Goal: Information Seeking & Learning: Compare options

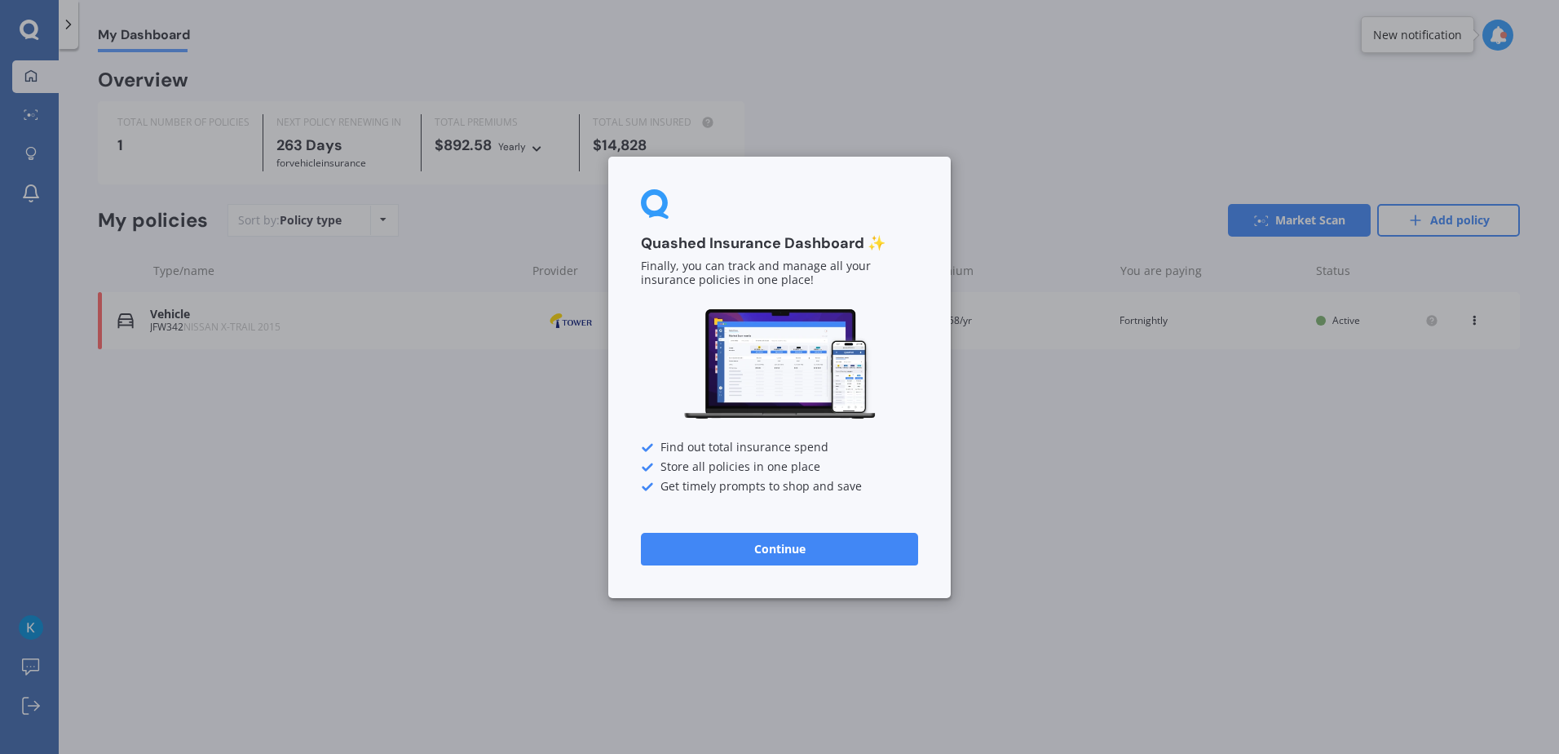
click at [820, 550] on button "Continue" at bounding box center [779, 548] width 277 height 33
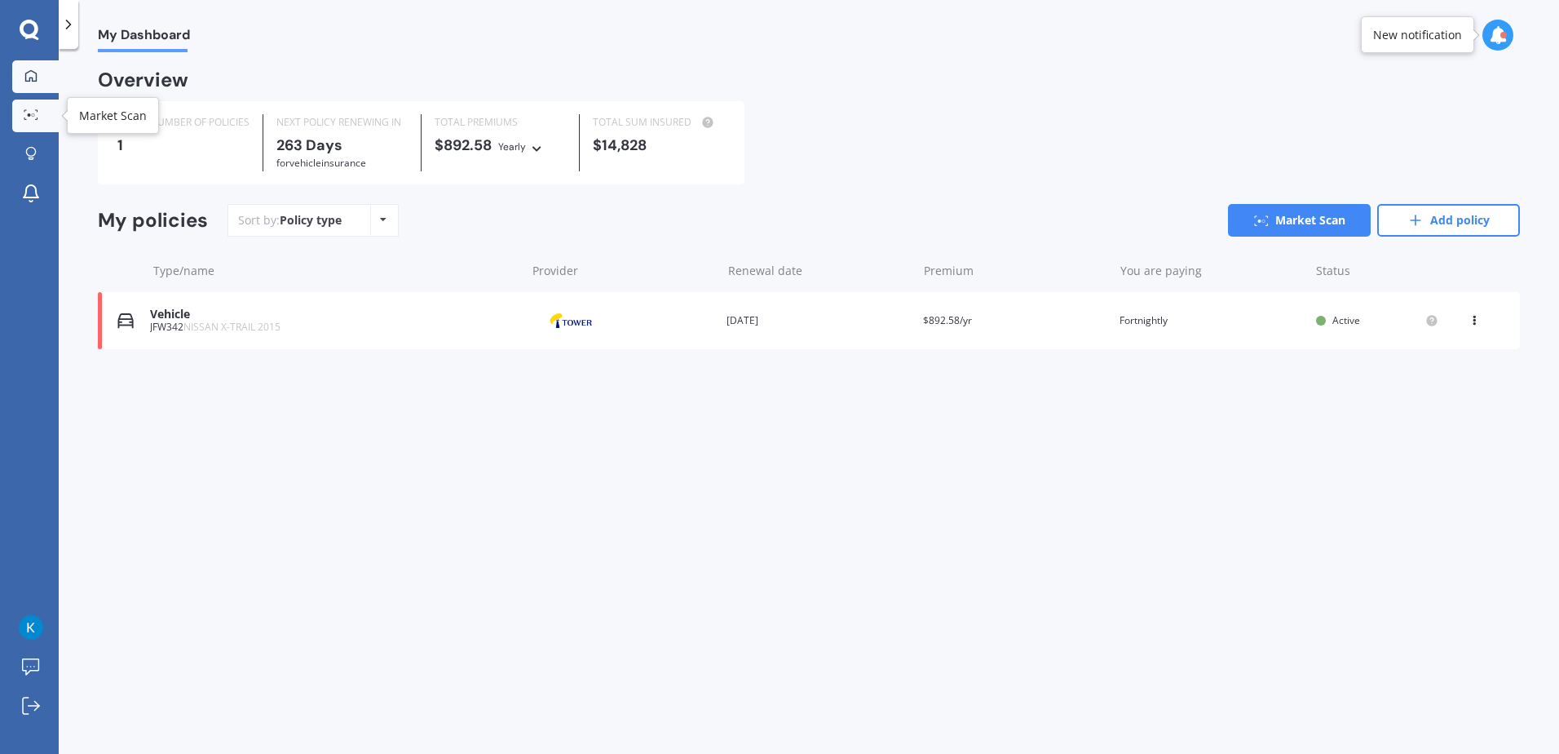
click at [34, 118] on icon at bounding box center [31, 114] width 15 height 11
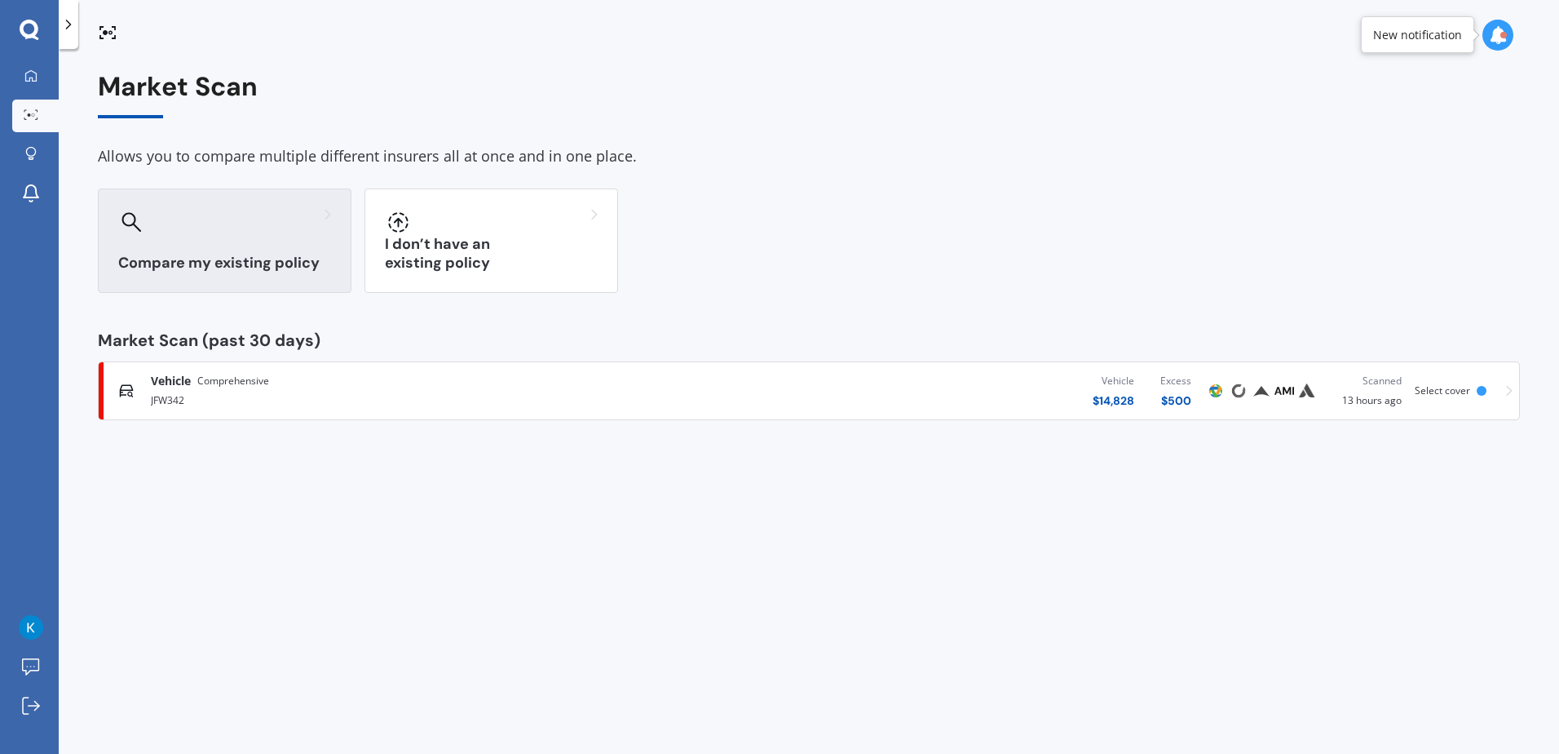
click at [236, 252] on div "Compare my existing policy" at bounding box center [225, 240] width 254 height 104
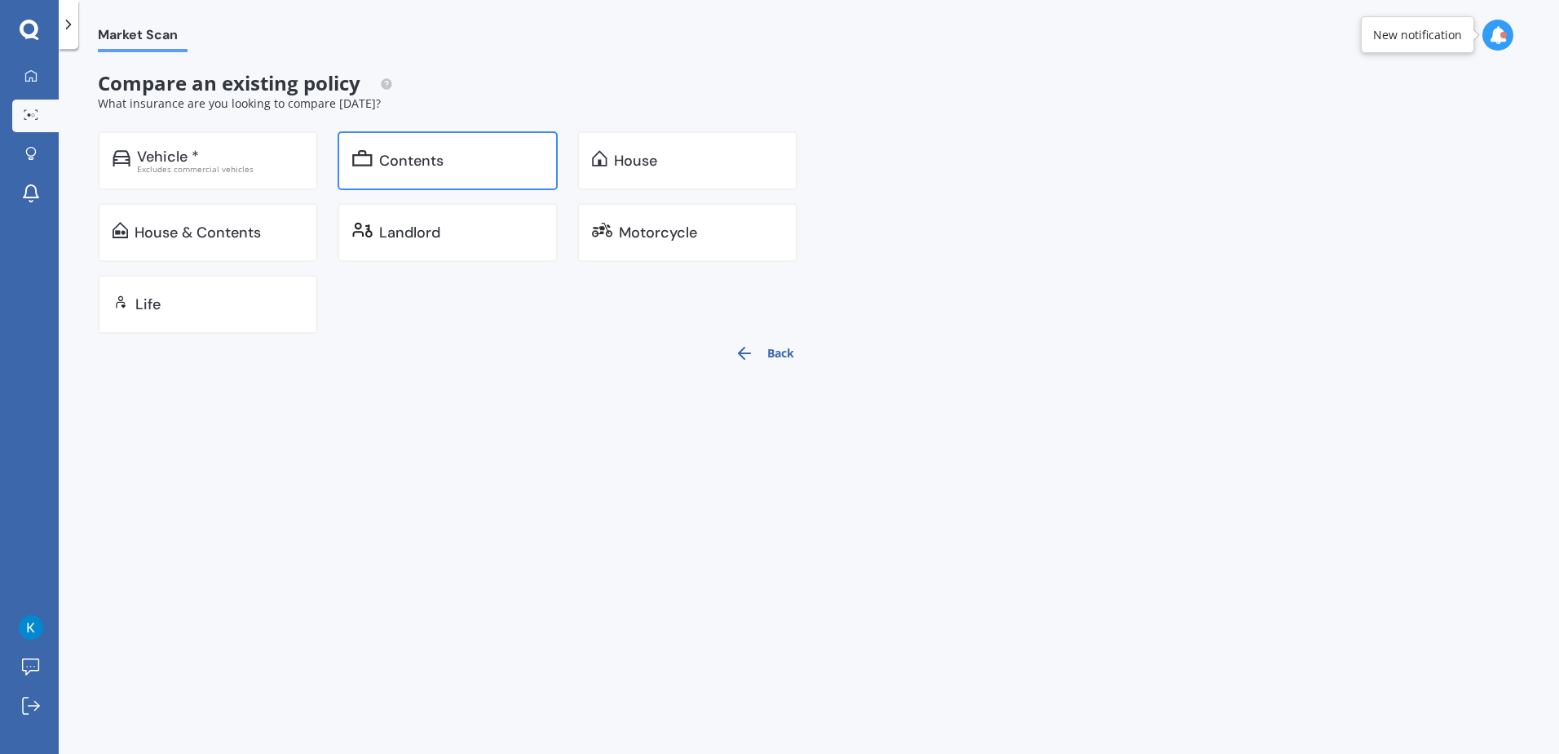
click at [442, 172] on div "Contents" at bounding box center [448, 160] width 220 height 59
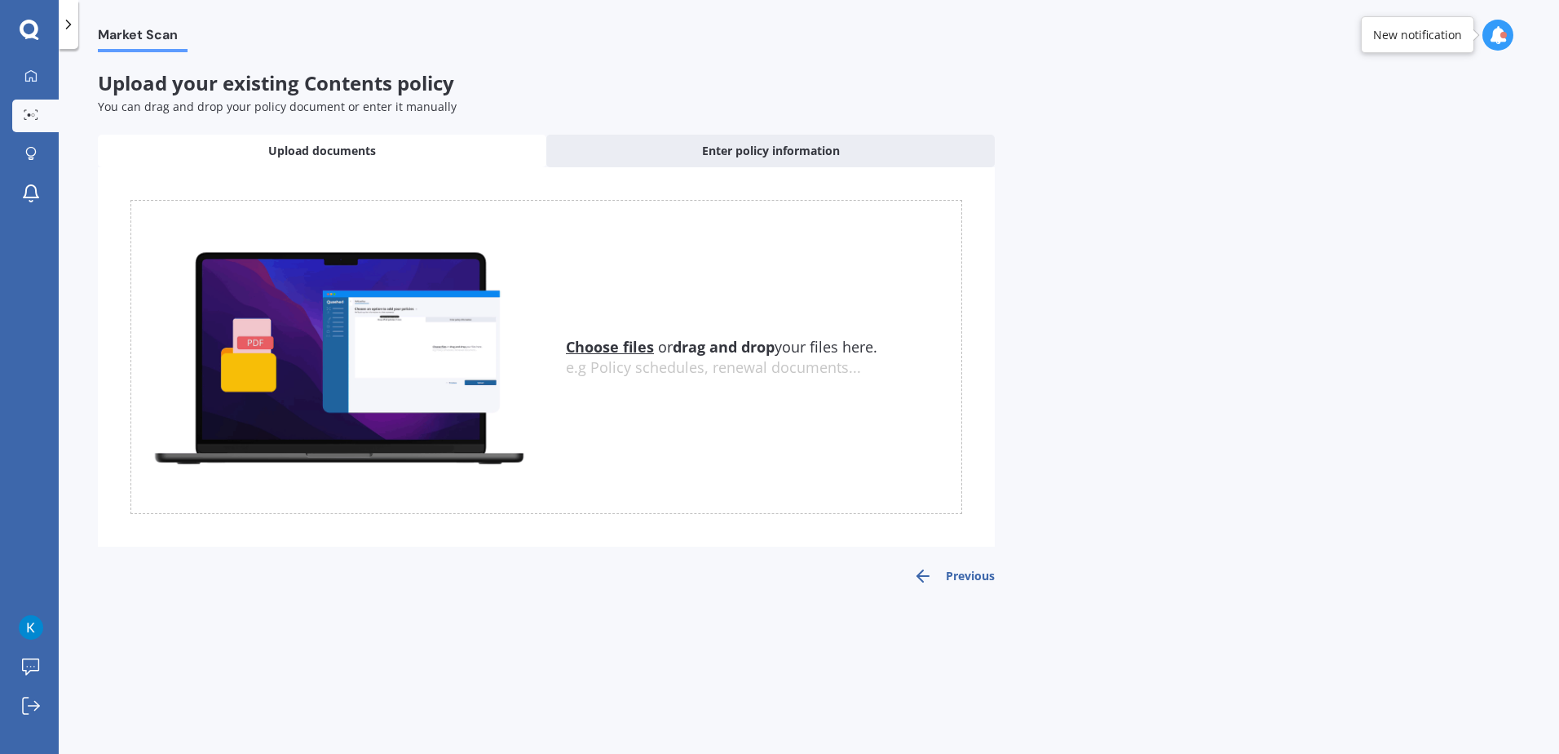
click at [635, 347] on u "Choose files" at bounding box center [610, 347] width 88 height 20
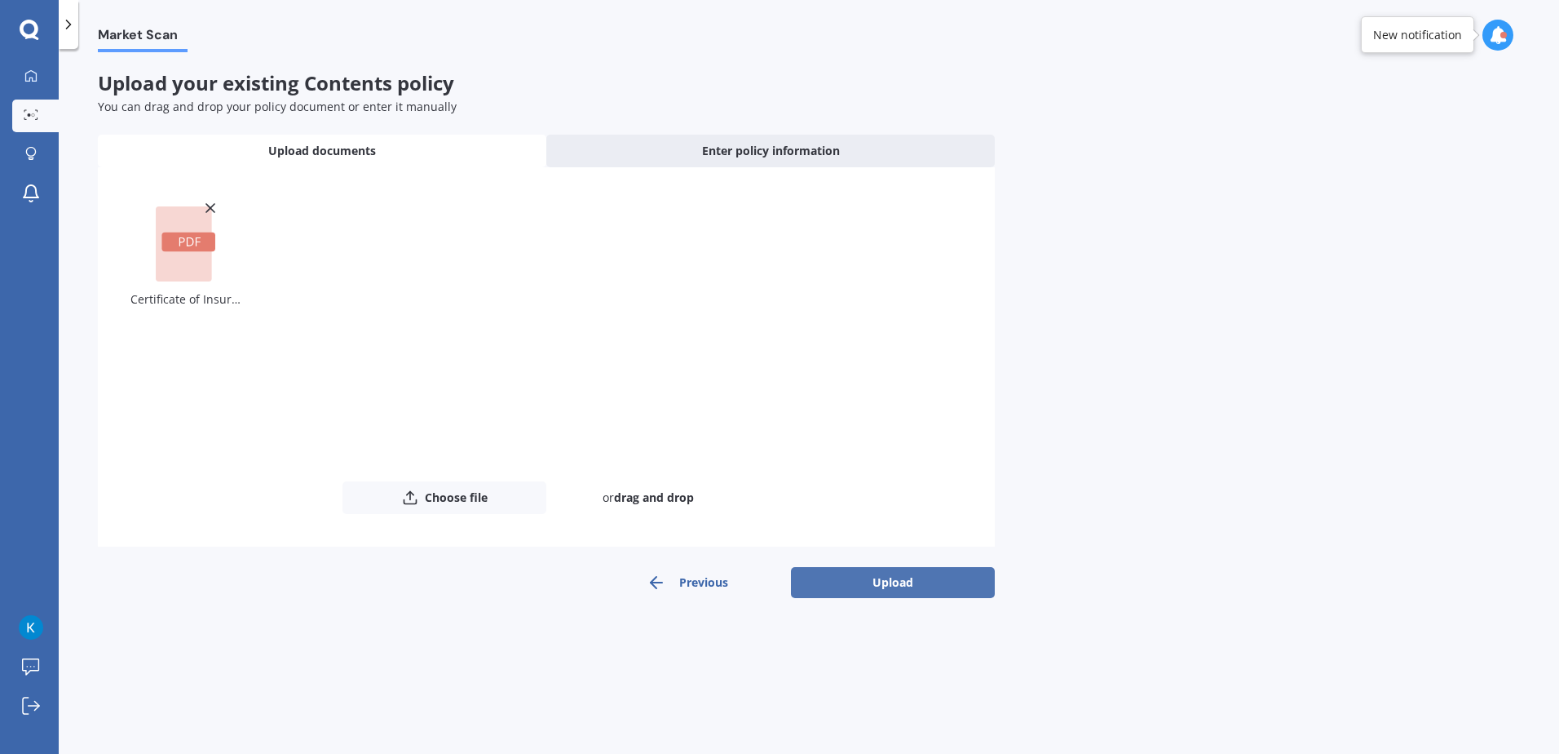
click at [873, 576] on button "Upload" at bounding box center [893, 582] width 204 height 31
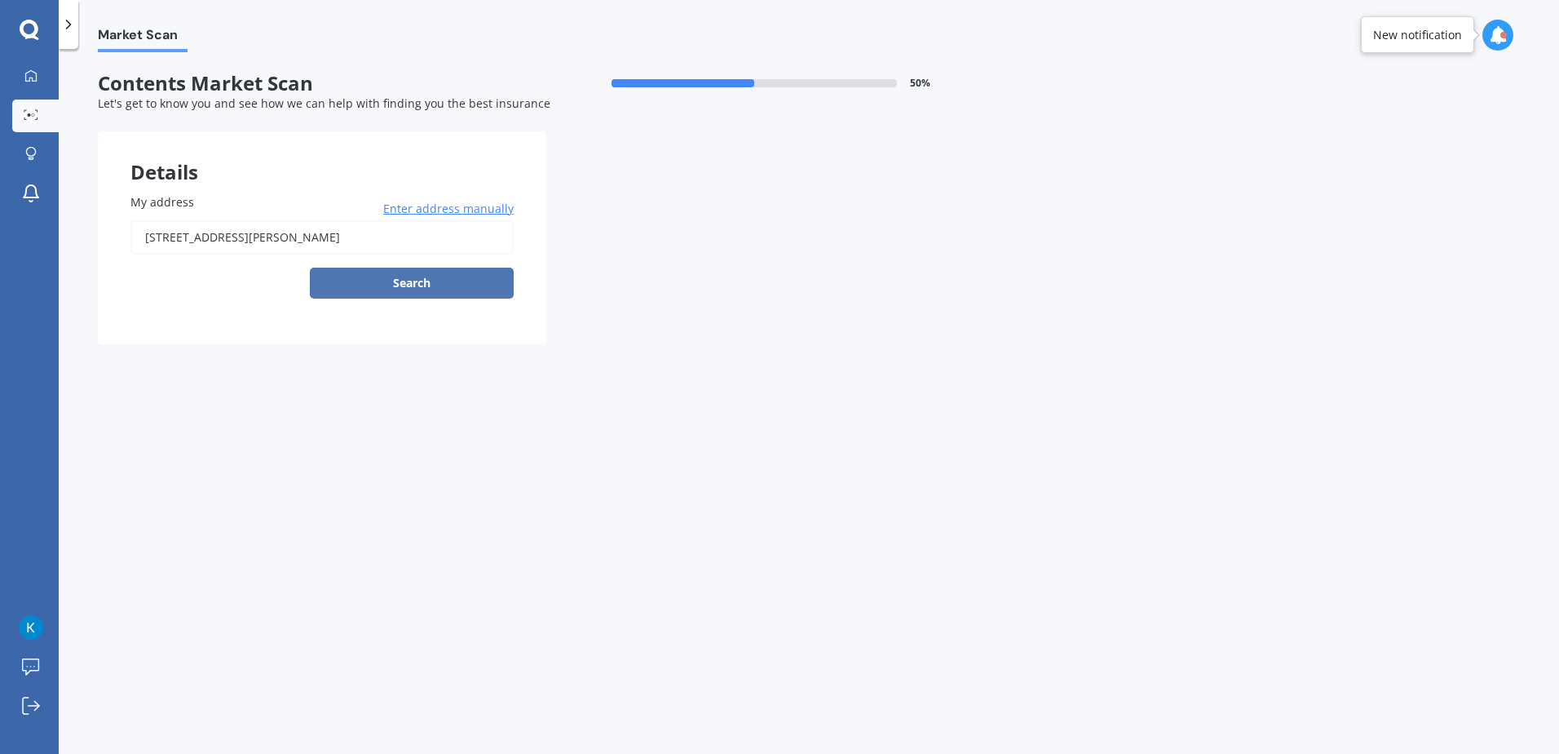
click at [395, 274] on button "Search" at bounding box center [412, 283] width 204 height 31
click at [286, 240] on input "[STREET_ADDRESS][PERSON_NAME]" at bounding box center [321, 237] width 383 height 34
type input "[STREET_ADDRESS][PERSON_NAME]"
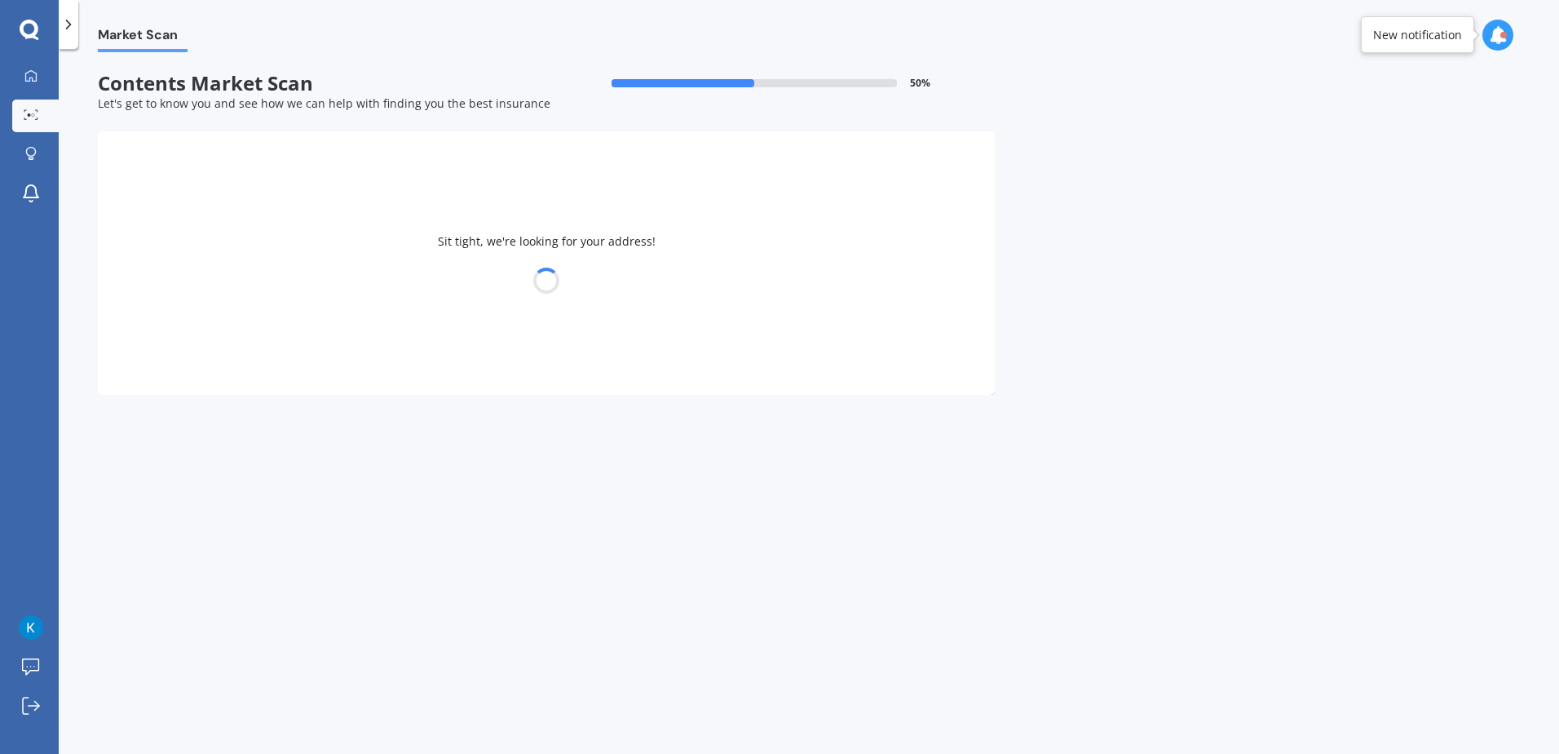
select select "24"
select select "03"
select select "1975"
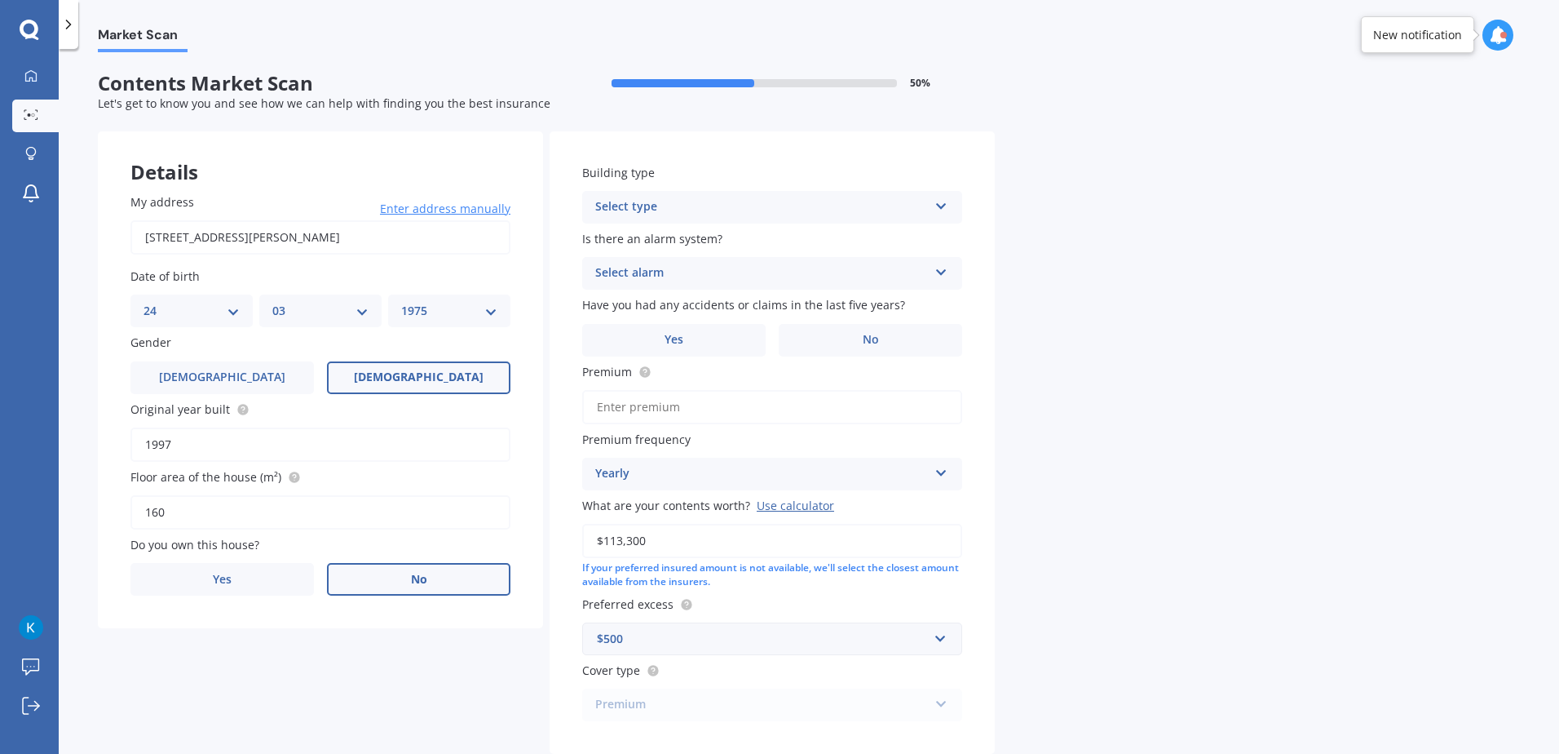
click at [408, 582] on label "No" at bounding box center [419, 579] width 184 height 33
click at [0, 0] on input "No" at bounding box center [0, 0] width 0 height 0
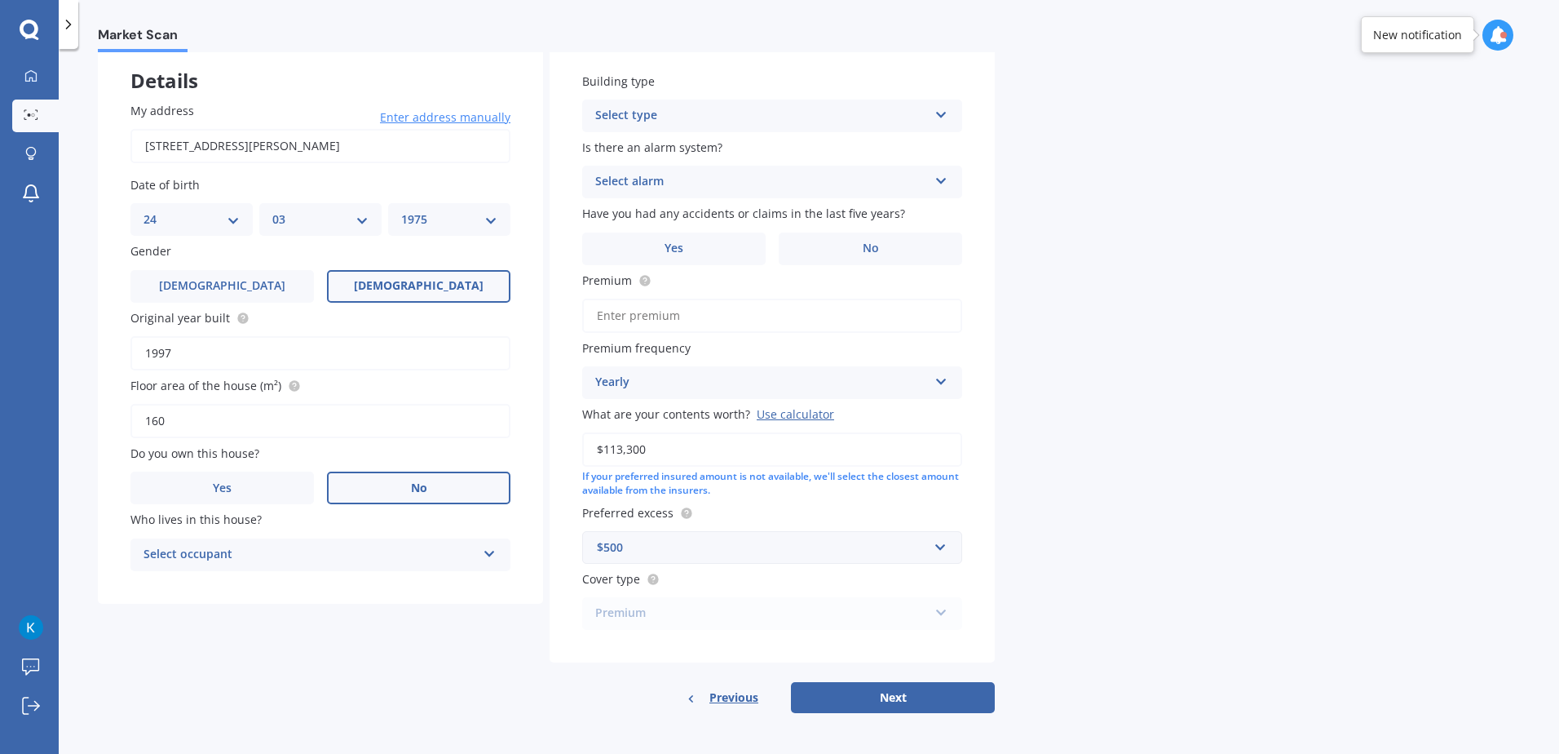
scroll to position [93, 0]
click at [316, 565] on div "Select occupant Tenant" at bounding box center [320, 553] width 380 height 33
click at [188, 588] on div "Tenant" at bounding box center [320, 584] width 378 height 29
click at [660, 116] on div "Select type" at bounding box center [761, 114] width 333 height 20
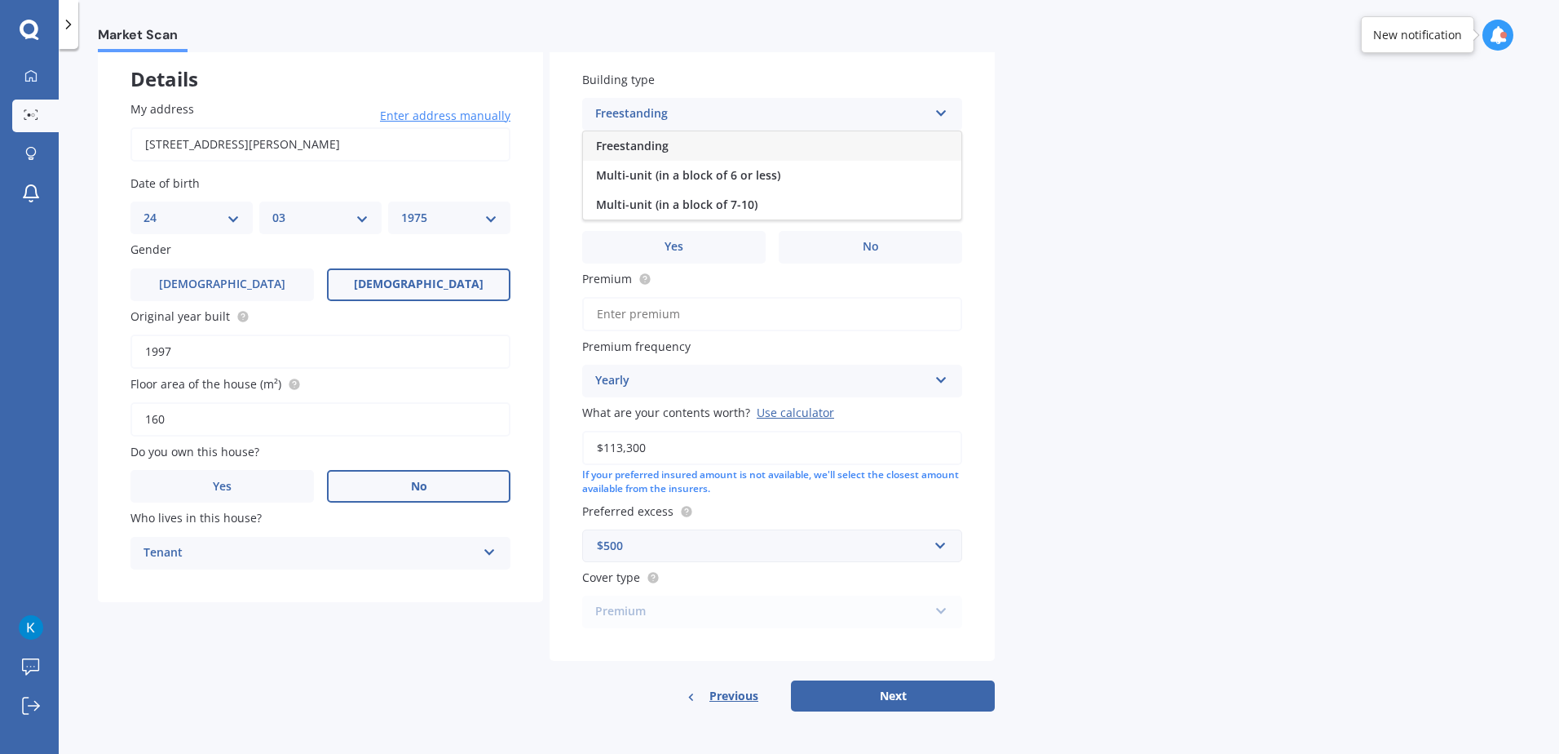
click at [666, 140] on span "Freestanding" at bounding box center [632, 145] width 73 height 15
click at [669, 181] on div "Select alarm" at bounding box center [761, 180] width 333 height 20
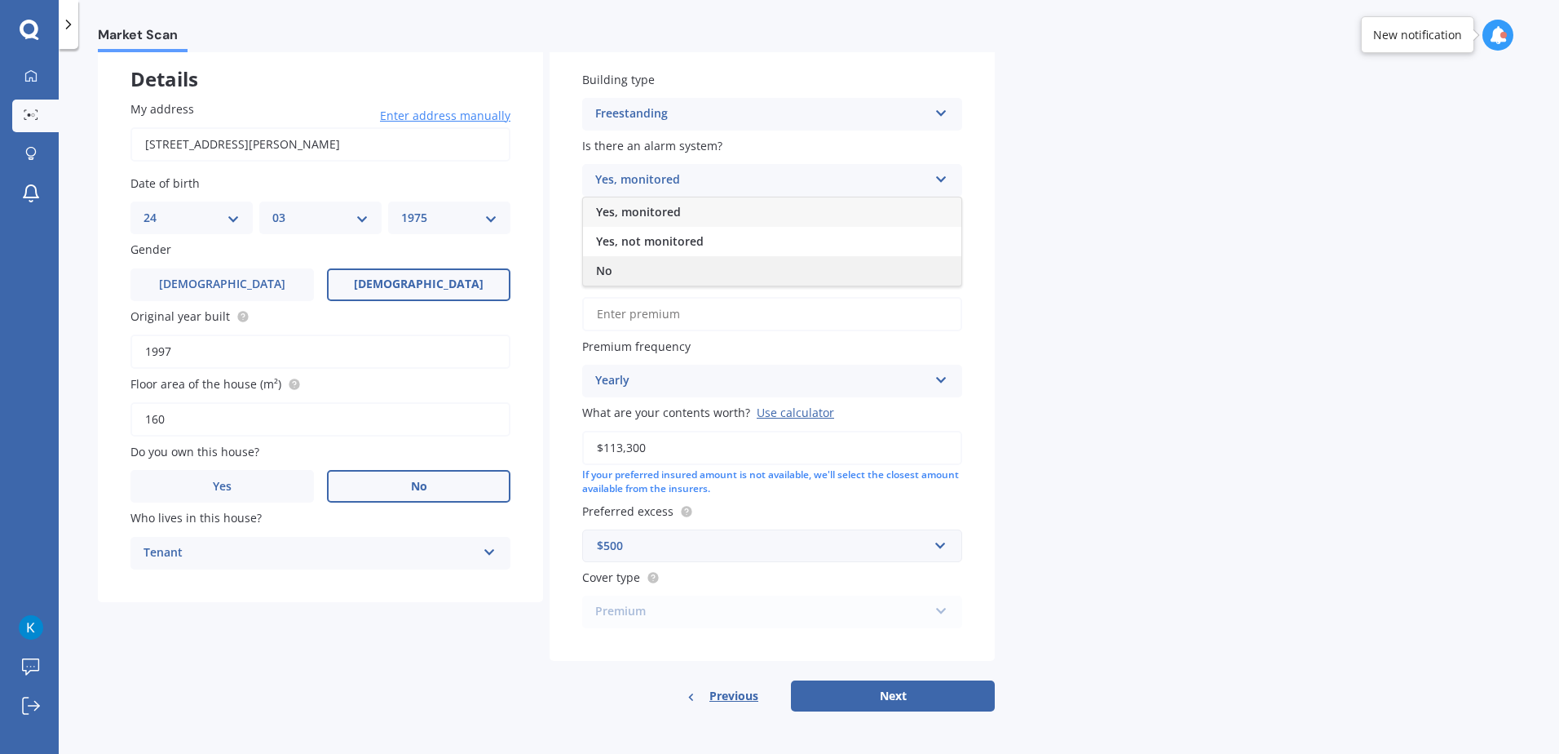
click at [653, 271] on div "No" at bounding box center [772, 270] width 378 height 29
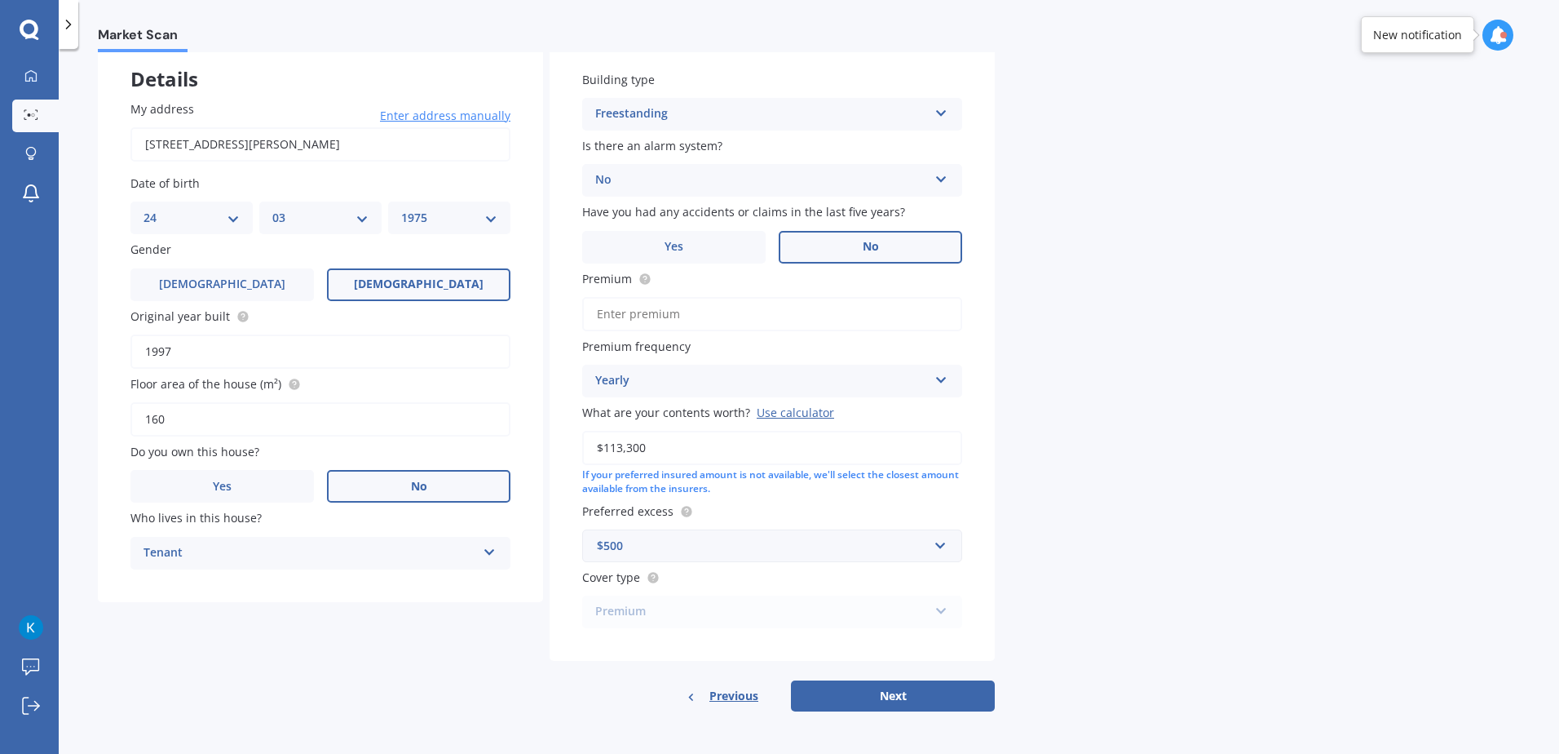
click at [847, 247] on label "No" at bounding box center [871, 247] width 184 height 33
click at [0, 0] on input "No" at bounding box center [0, 0] width 0 height 0
click at [686, 313] on input "Premium" at bounding box center [772, 314] width 380 height 34
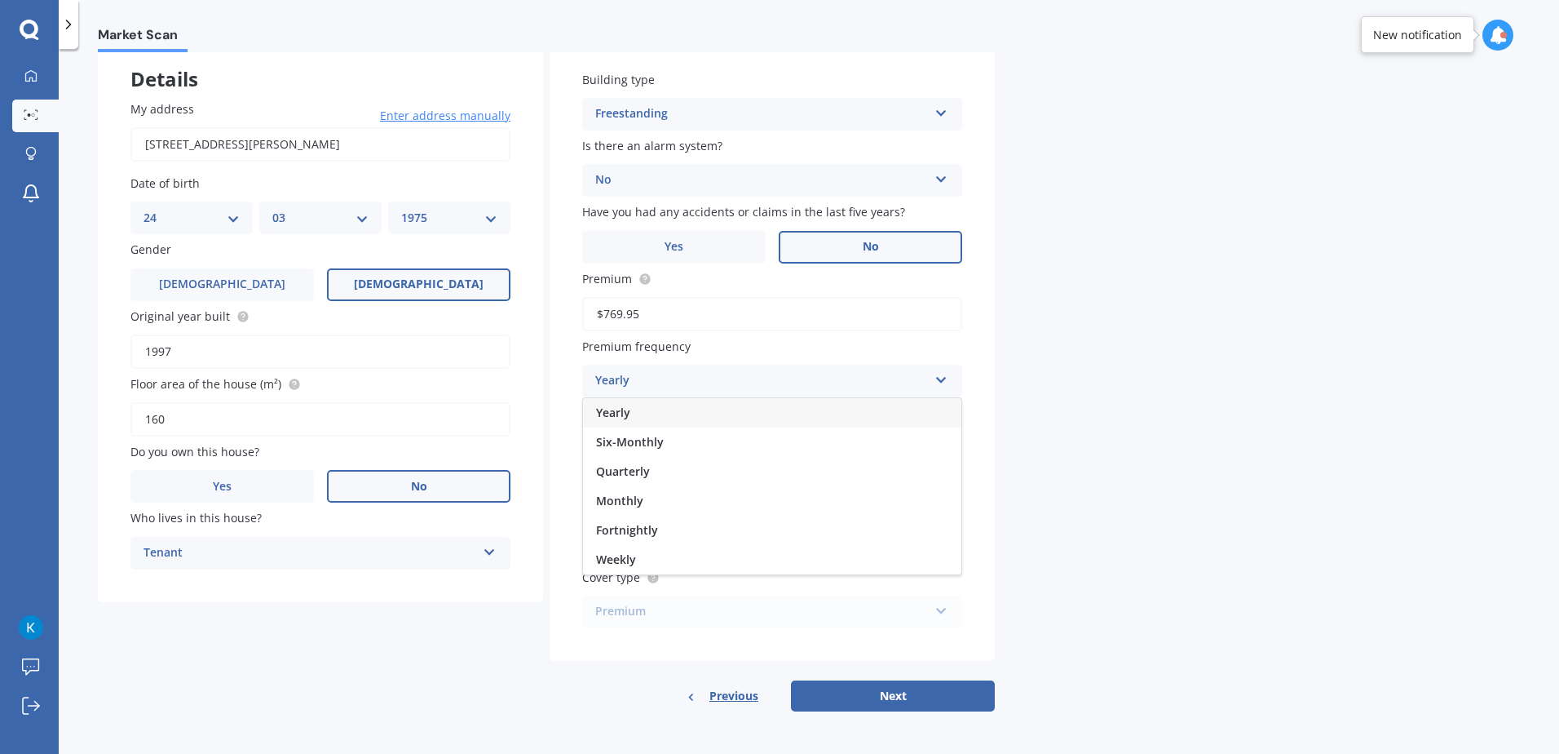
click at [655, 405] on div "Yearly" at bounding box center [772, 412] width 378 height 29
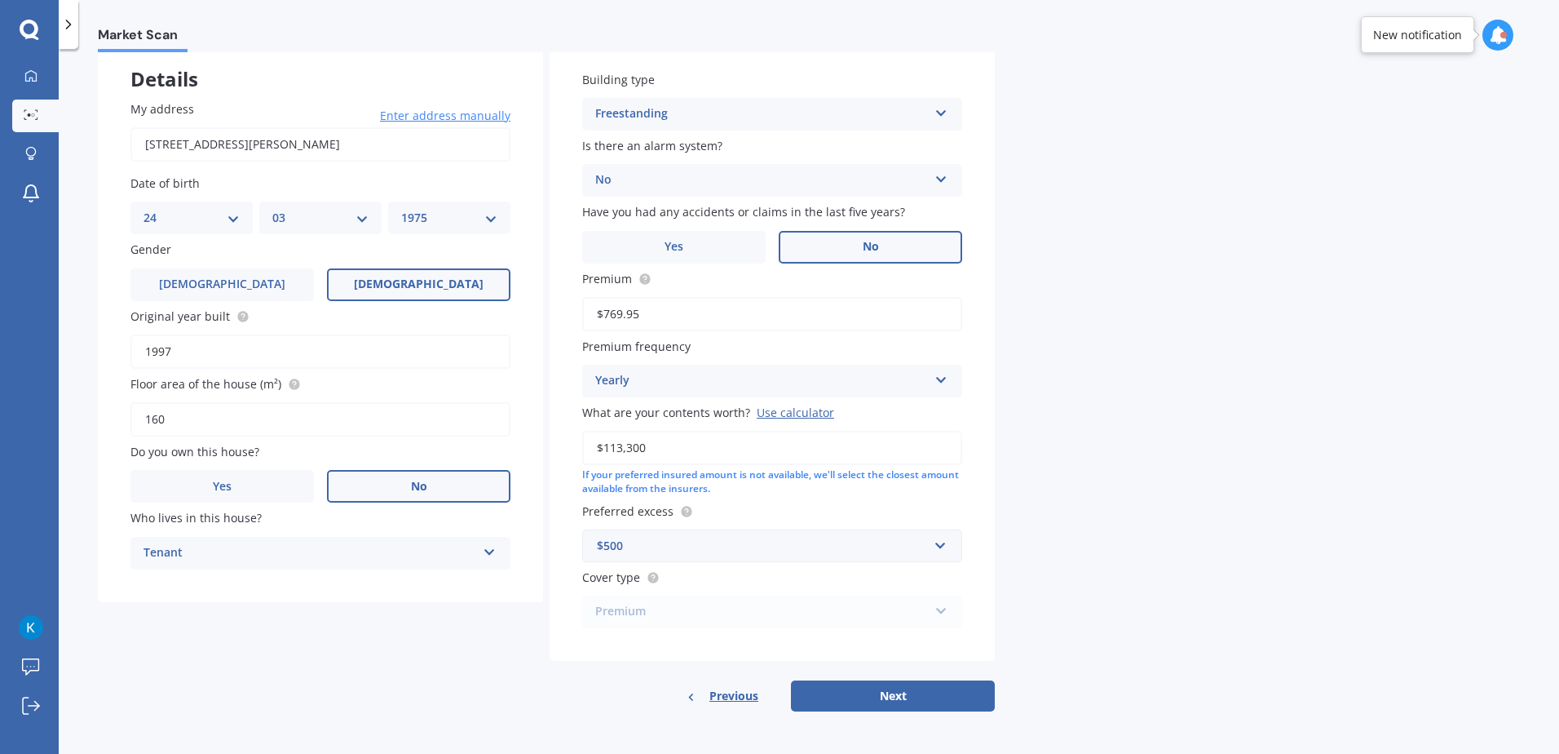
drag, startPoint x: 666, startPoint y: 313, endPoint x: 505, endPoint y: 316, distance: 161.5
click at [506, 317] on div "Details My address [STREET_ADDRESS][PERSON_NAME] Enter address manually Search …" at bounding box center [546, 375] width 897 height 674
type input "$29.63"
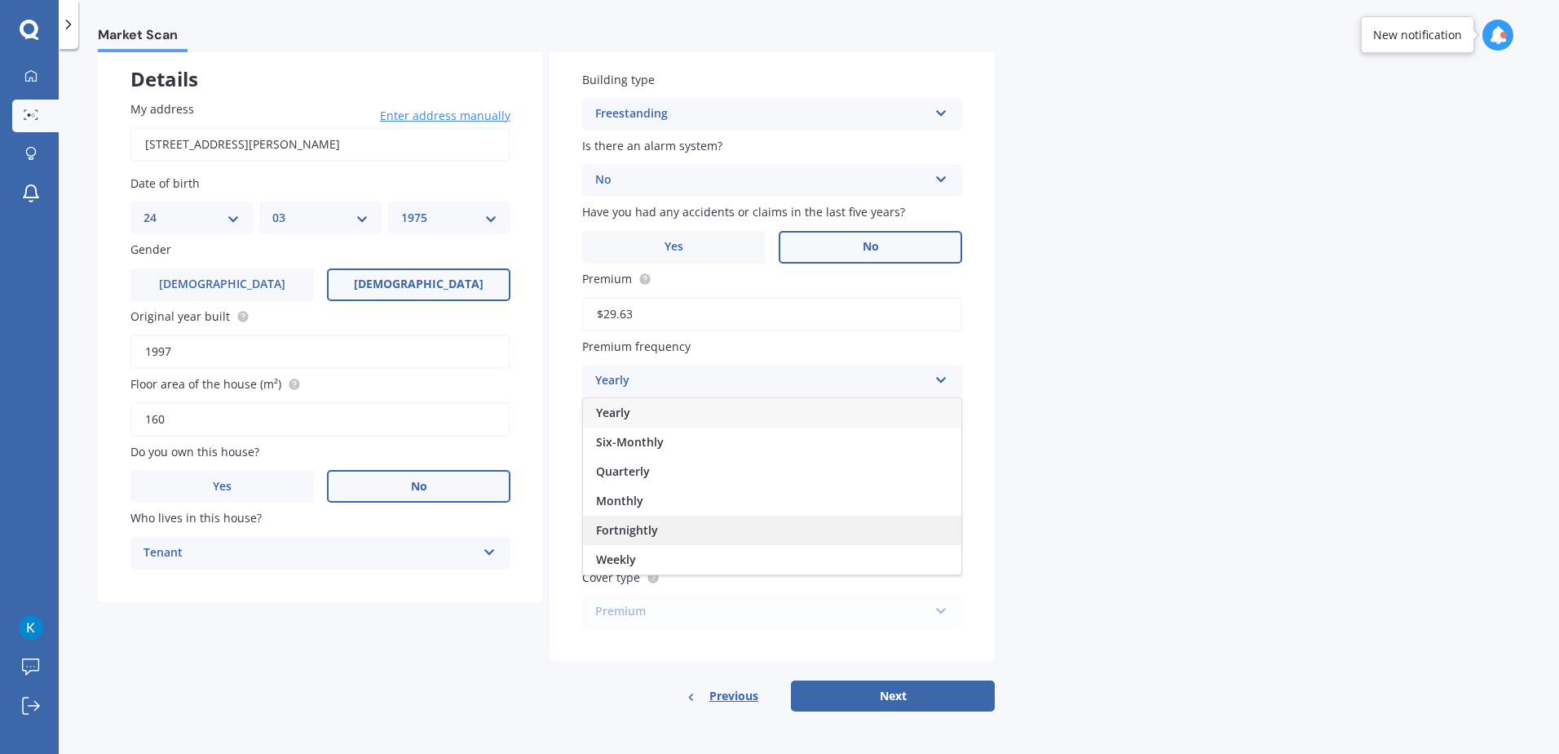
click at [651, 532] on span "Fortnightly" at bounding box center [627, 529] width 62 height 15
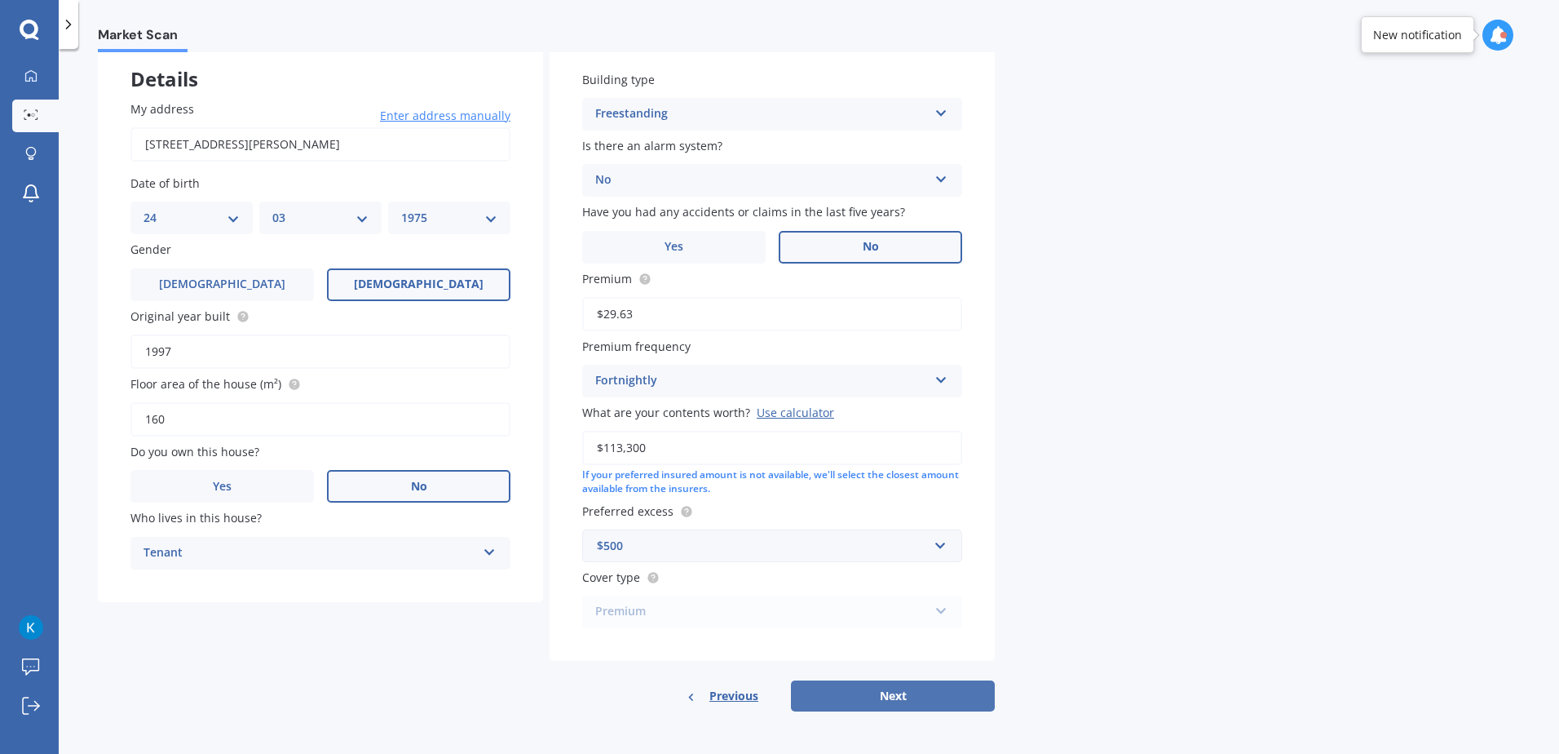
click at [927, 696] on button "Next" at bounding box center [893, 695] width 204 height 31
select select "24"
select select "03"
select select "1975"
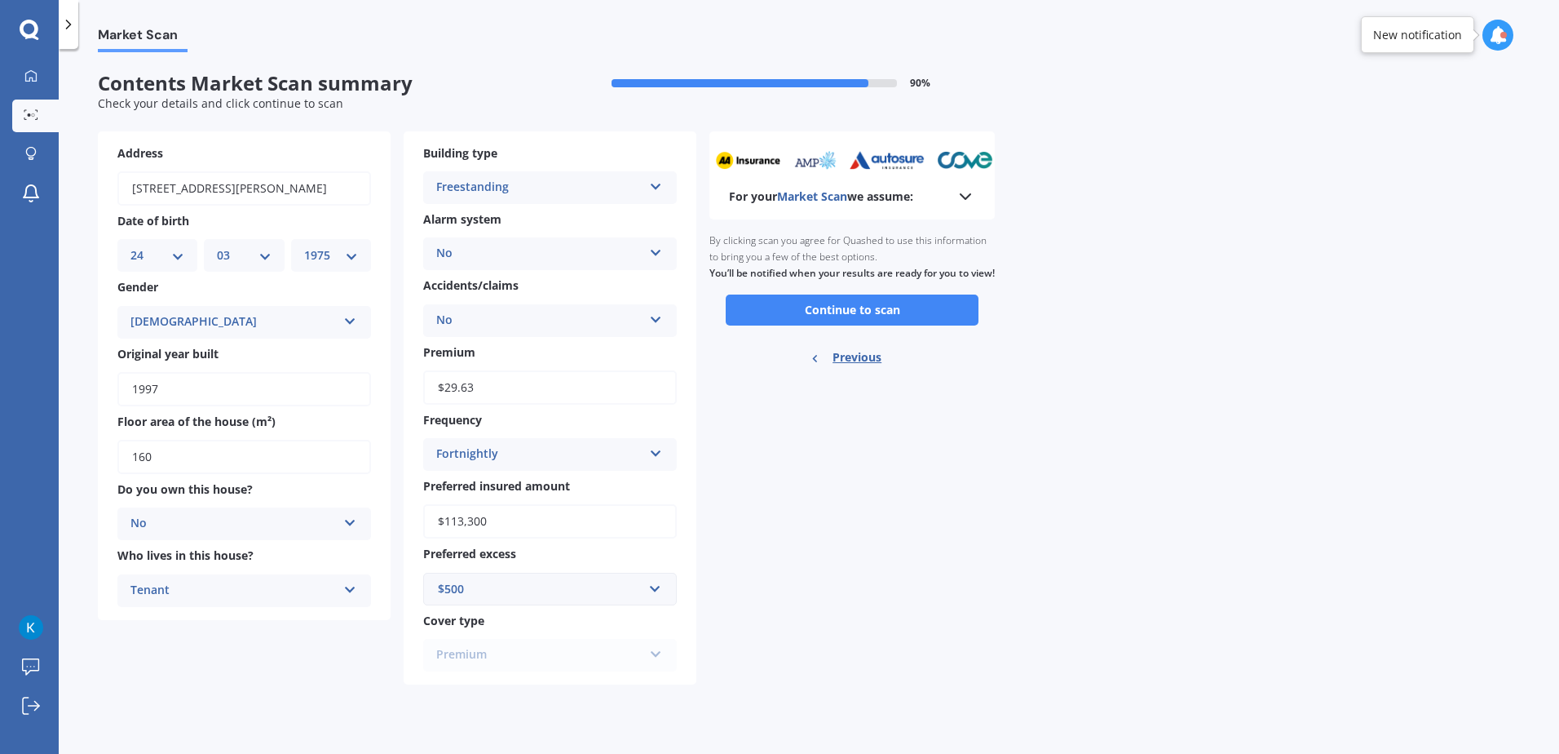
scroll to position [0, 0]
click at [869, 323] on button "Continue to scan" at bounding box center [852, 309] width 253 height 31
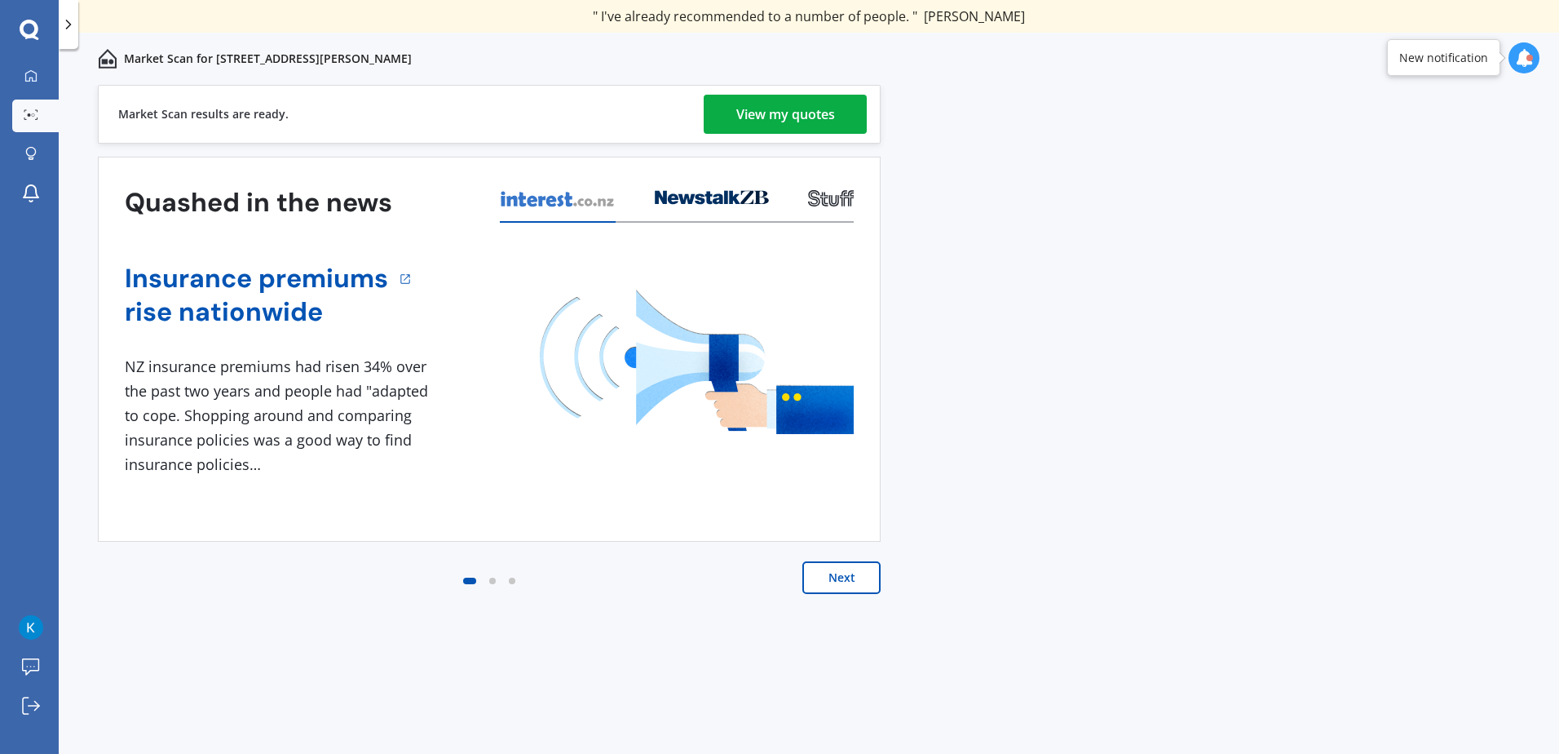
click at [841, 108] on link "View my quotes" at bounding box center [785, 114] width 163 height 39
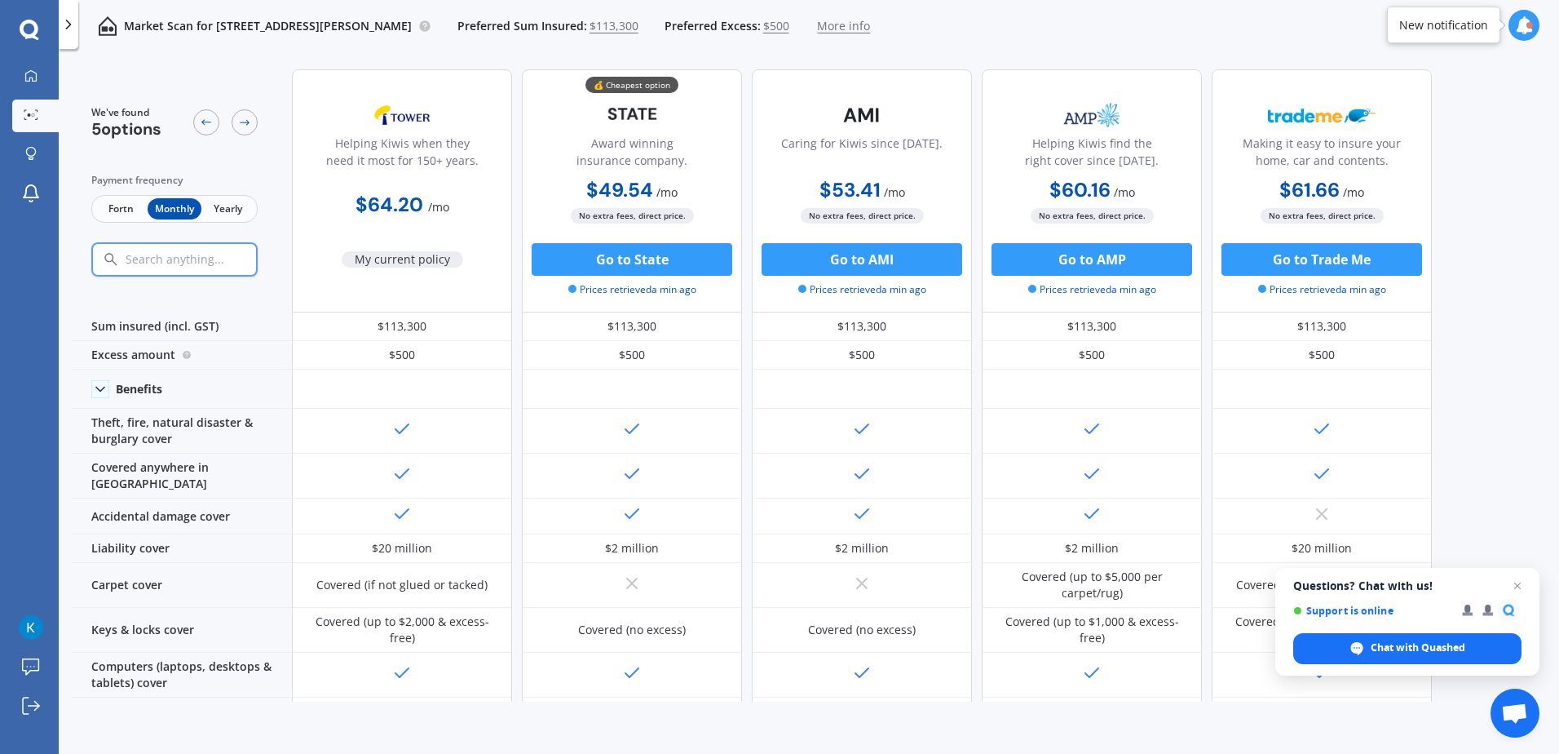
click at [223, 207] on span "Yearly" at bounding box center [227, 208] width 53 height 21
click at [161, 208] on span "Monthly" at bounding box center [174, 208] width 53 height 21
click at [115, 208] on span "Fortn" at bounding box center [121, 208] width 53 height 21
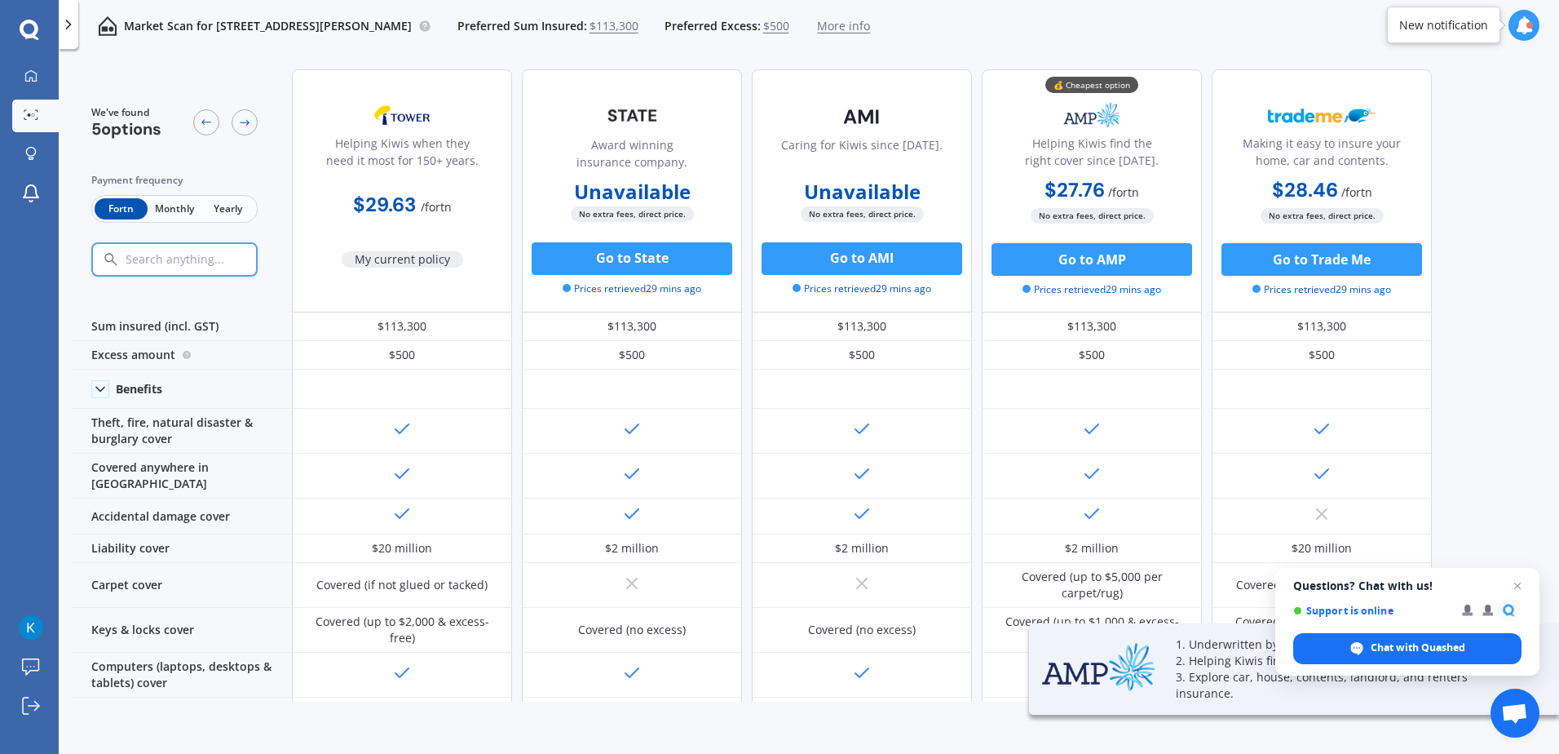
click at [173, 212] on span "Monthly" at bounding box center [174, 208] width 53 height 21
